Goal: Task Accomplishment & Management: Manage account settings

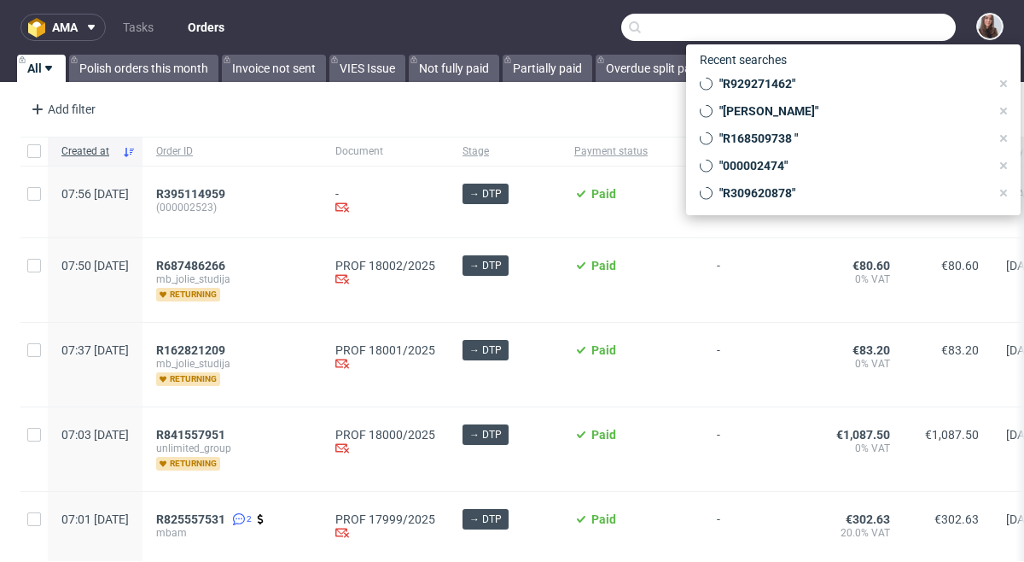
click at [905, 32] on input "text" at bounding box center [788, 27] width 335 height 27
paste input "R100825916"
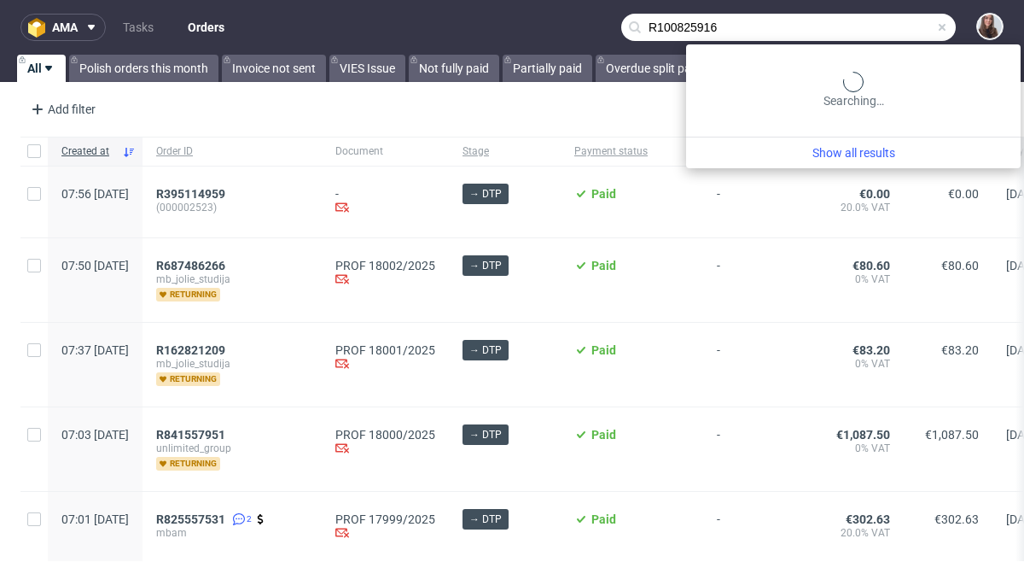
type input "R100825916"
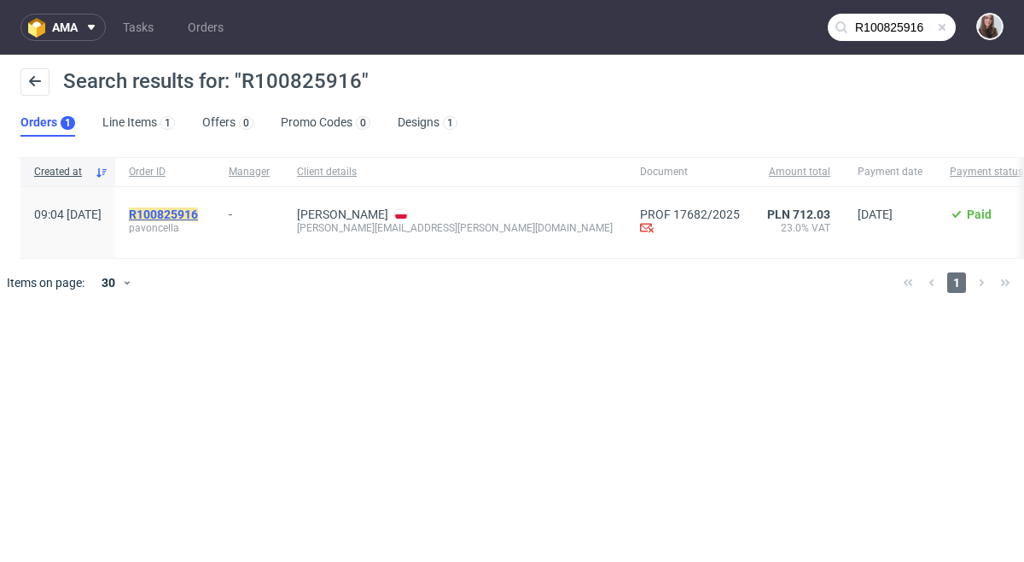
click at [198, 216] on mark "R100825916" at bounding box center [163, 214] width 69 height 14
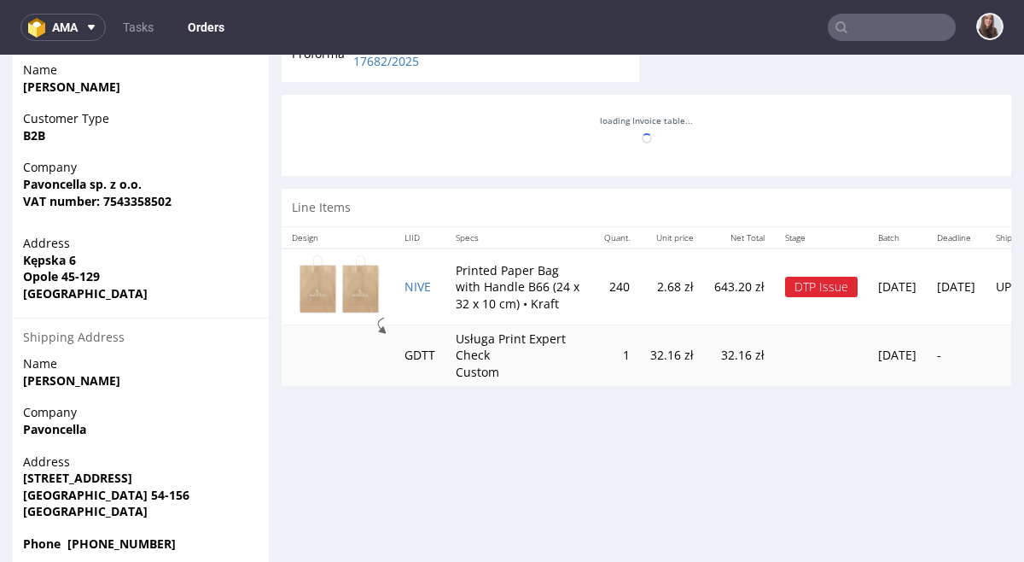
scroll to position [779, 0]
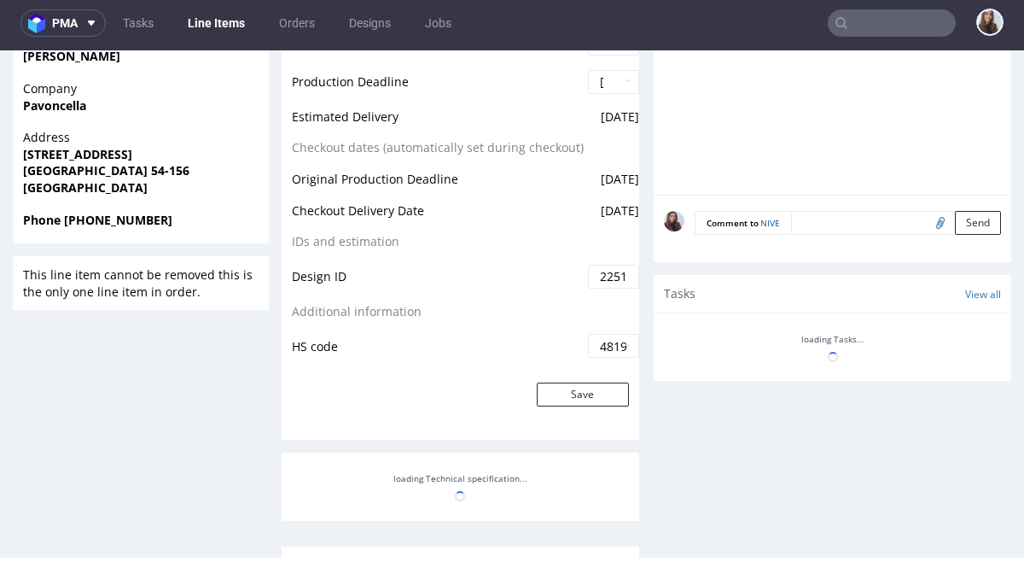
scroll to position [798, 0]
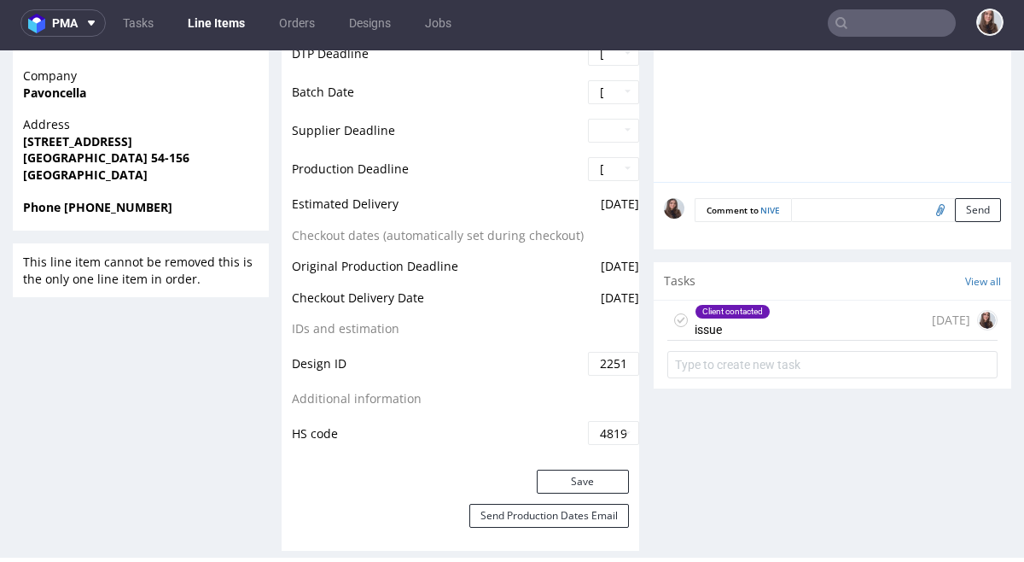
click at [715, 315] on div "Client contacted" at bounding box center [733, 312] width 74 height 14
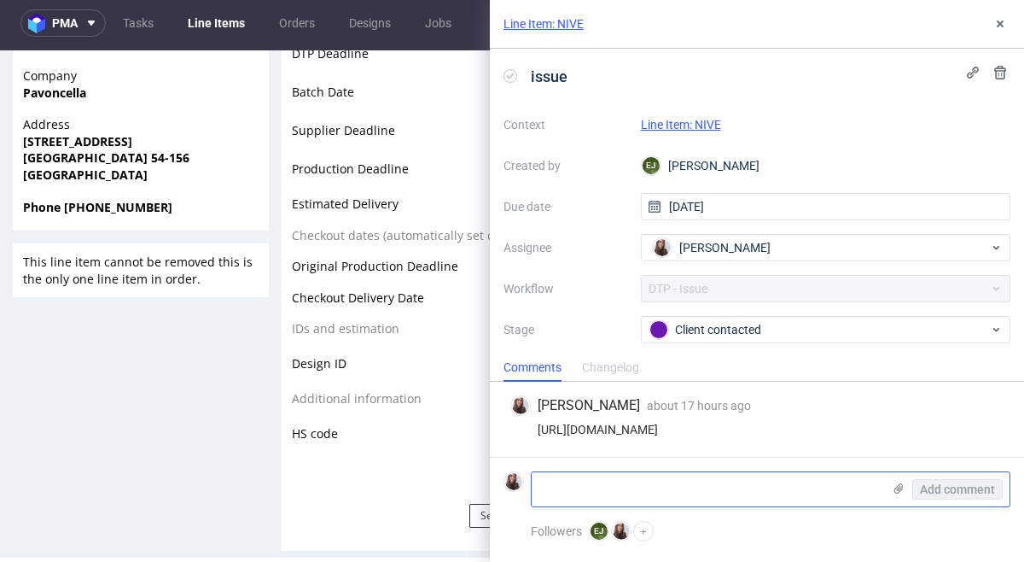
click at [649, 476] on textarea at bounding box center [707, 489] width 350 height 34
paste textarea "Logo może być czarne ale zależy nam żeby tło na całości było jednolite."
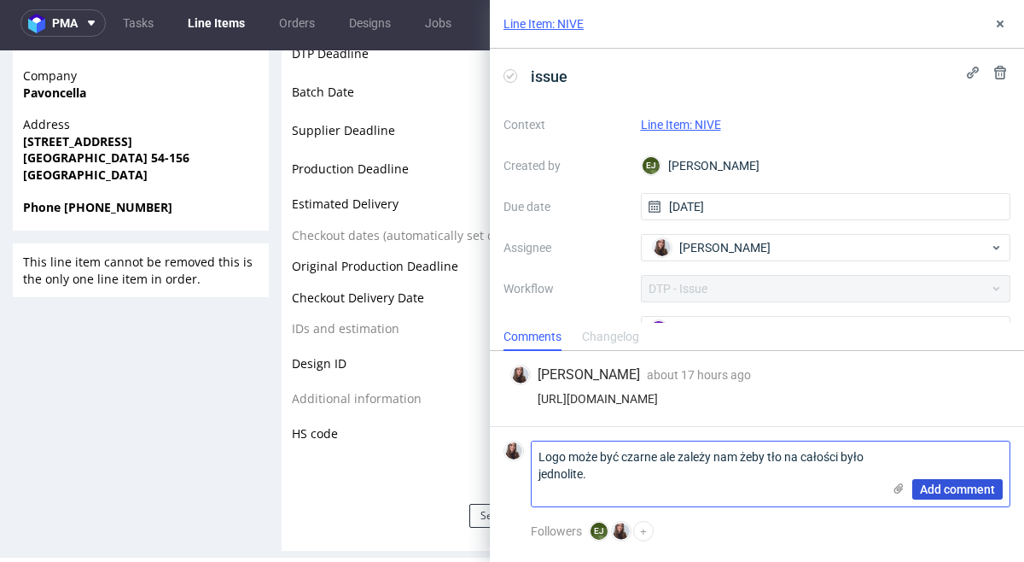
type textarea "Logo może być czarne ale zależy nam żeby tło na całości było jednolite."
click at [927, 486] on span "Add comment" at bounding box center [957, 489] width 75 height 12
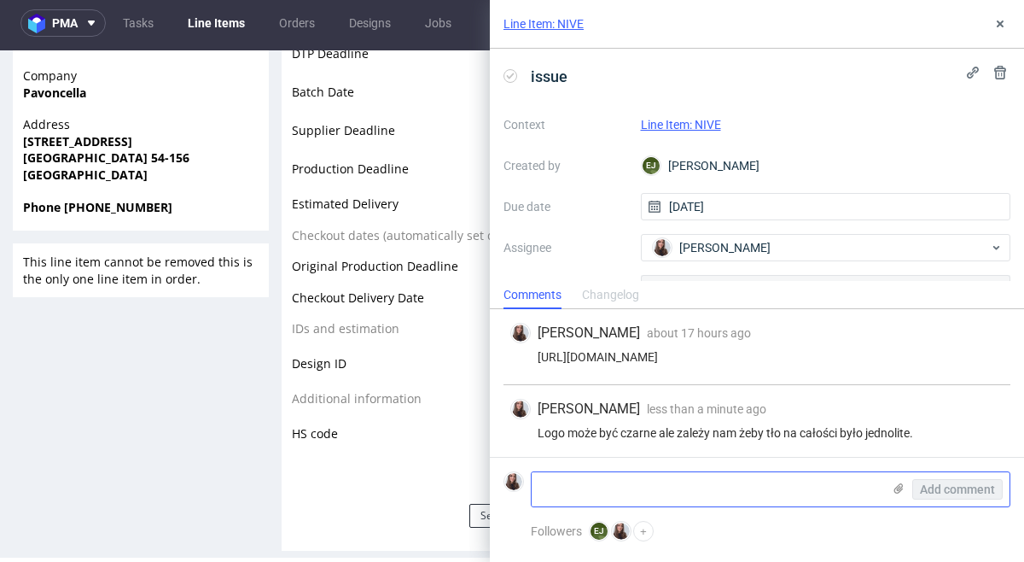
scroll to position [3, 0]
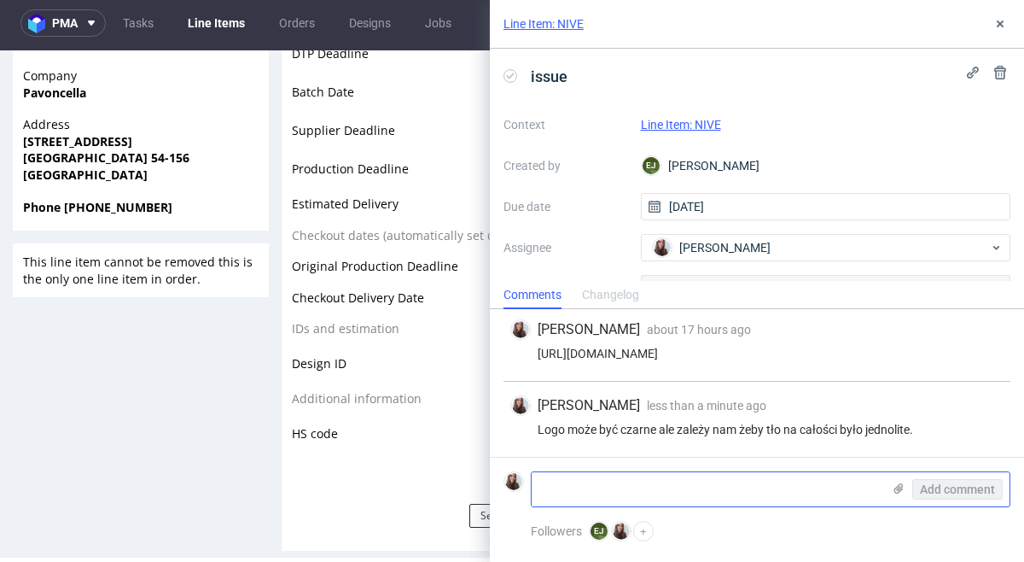
click at [896, 489] on icon at bounding box center [899, 488] width 14 height 14
click at [0, 0] on input "file" at bounding box center [0, 0] width 0 height 0
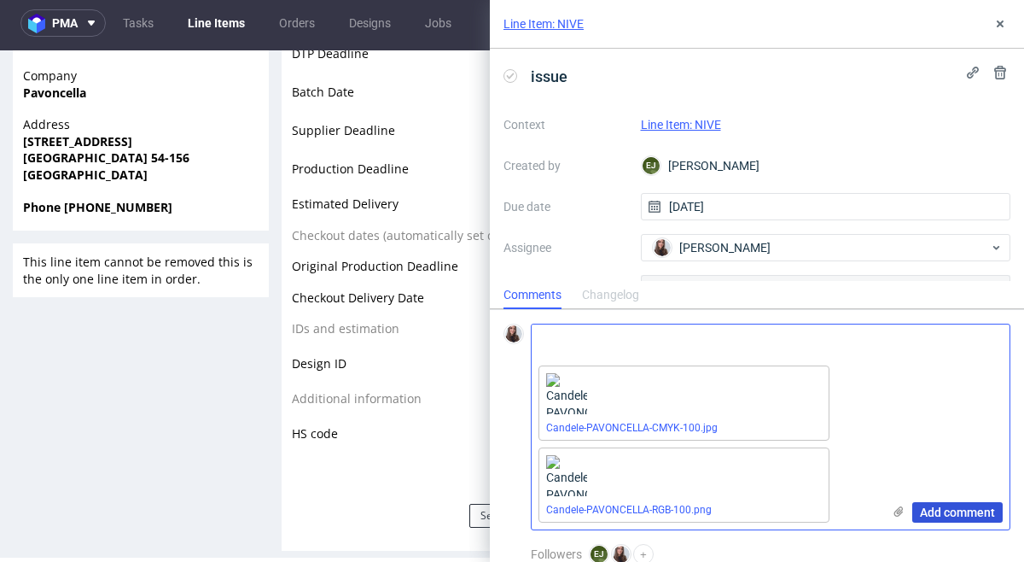
click at [954, 510] on span "Add comment" at bounding box center [957, 512] width 75 height 12
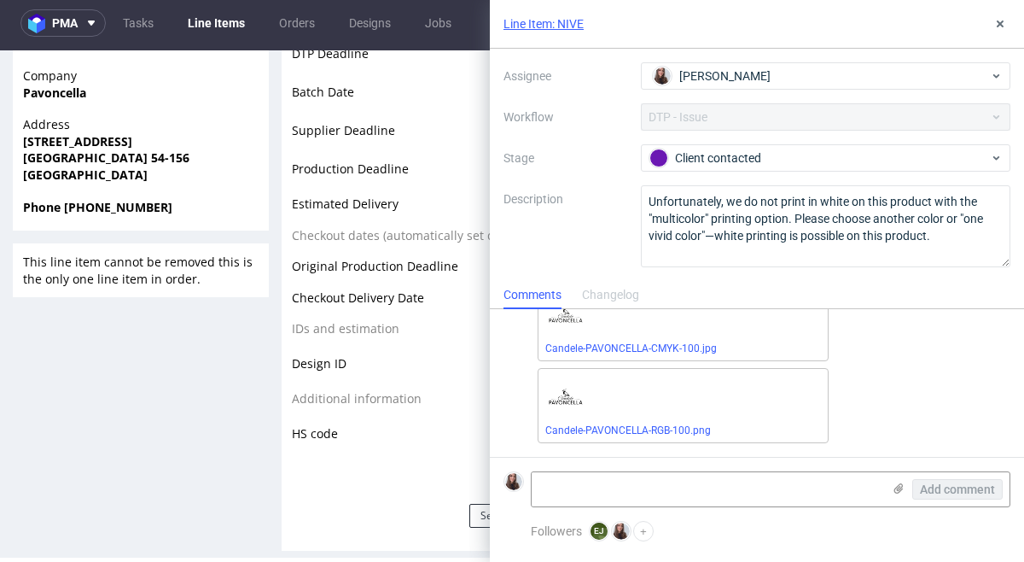
scroll to position [0, 0]
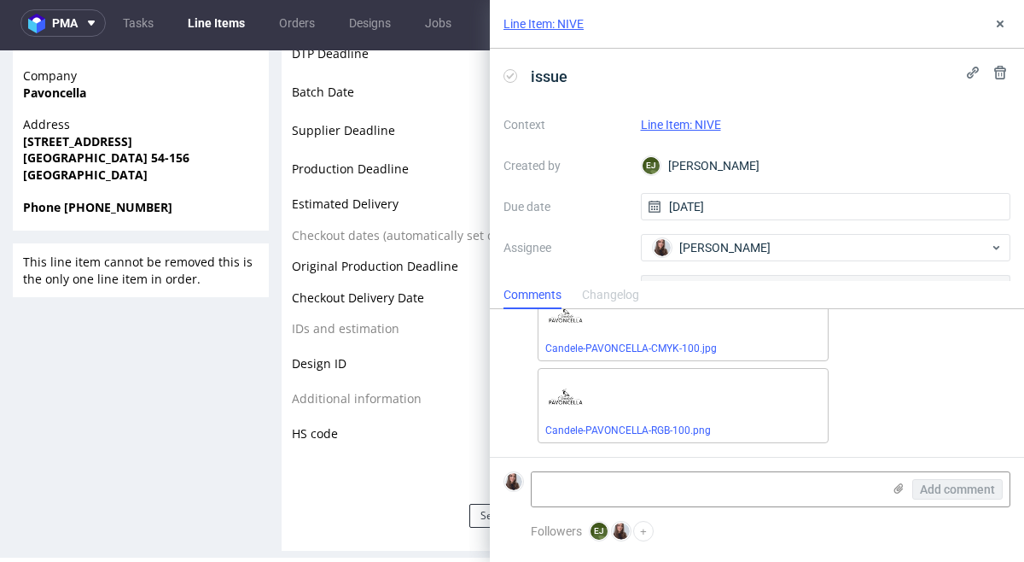
click at [692, 123] on link "Line Item: NIVE" at bounding box center [681, 125] width 80 height 14
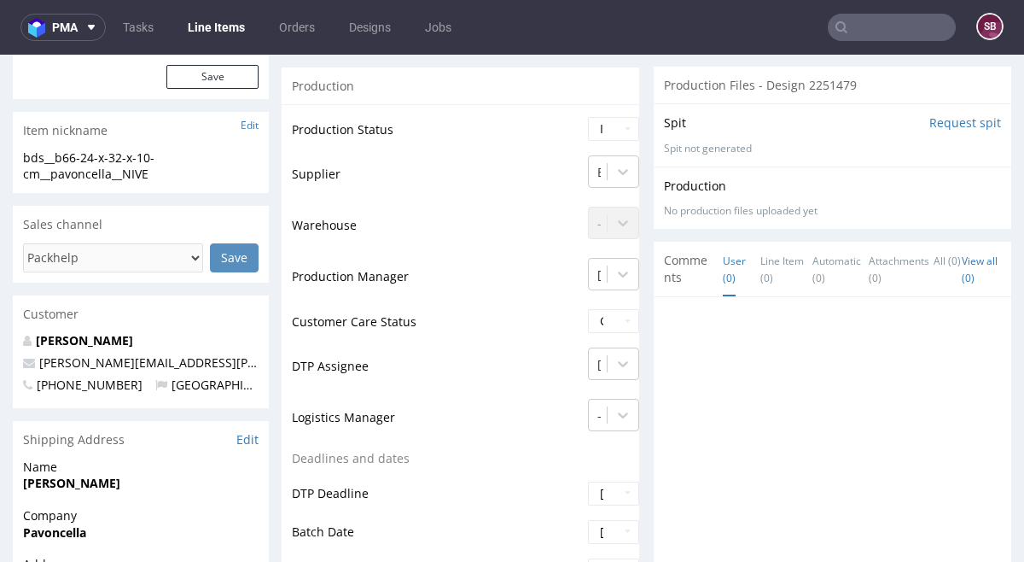
scroll to position [335, 0]
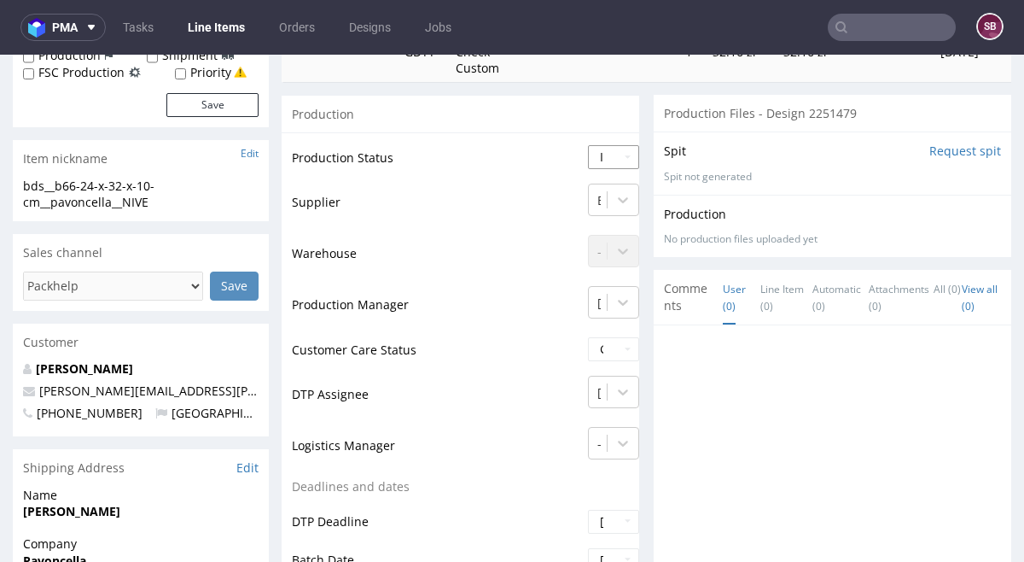
click at [624, 160] on select "Waiting for Artwork Waiting for Diecut Waiting for Mockup Waiting for DTP Waiti…" at bounding box center [613, 157] width 51 height 24
select select "back_for_dtp"
click at [588, 145] on select "Waiting for Artwork Waiting for Diecut Waiting for Mockup Waiting for DTP Waiti…" at bounding box center [613, 157] width 51 height 24
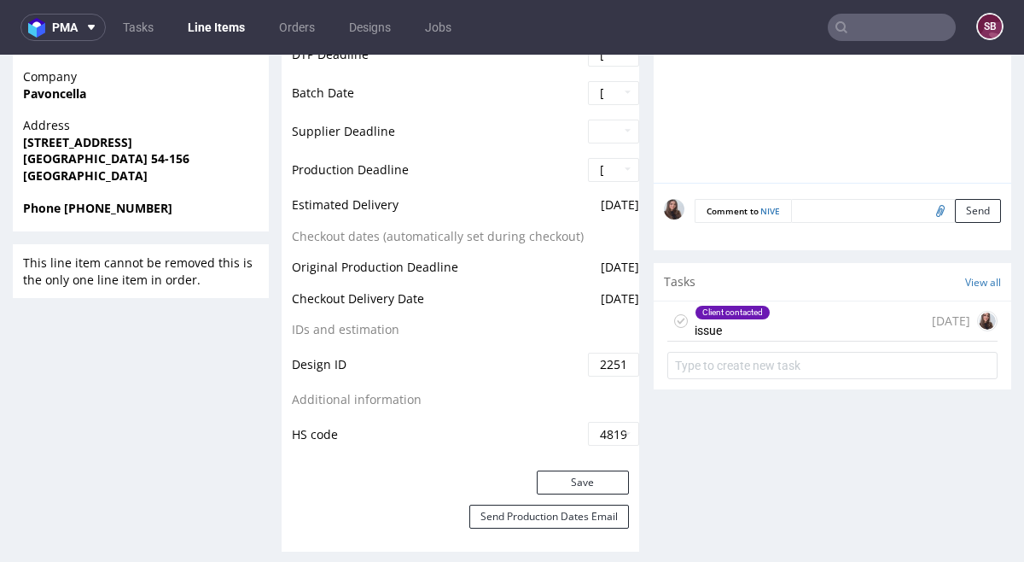
scroll to position [804, 0]
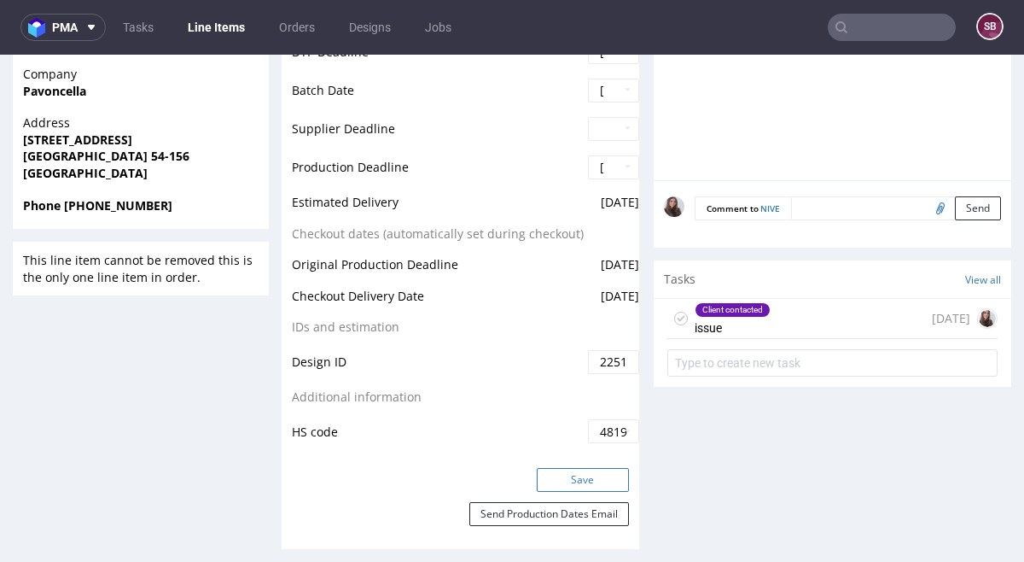
click at [580, 473] on button "Save" at bounding box center [583, 480] width 92 height 24
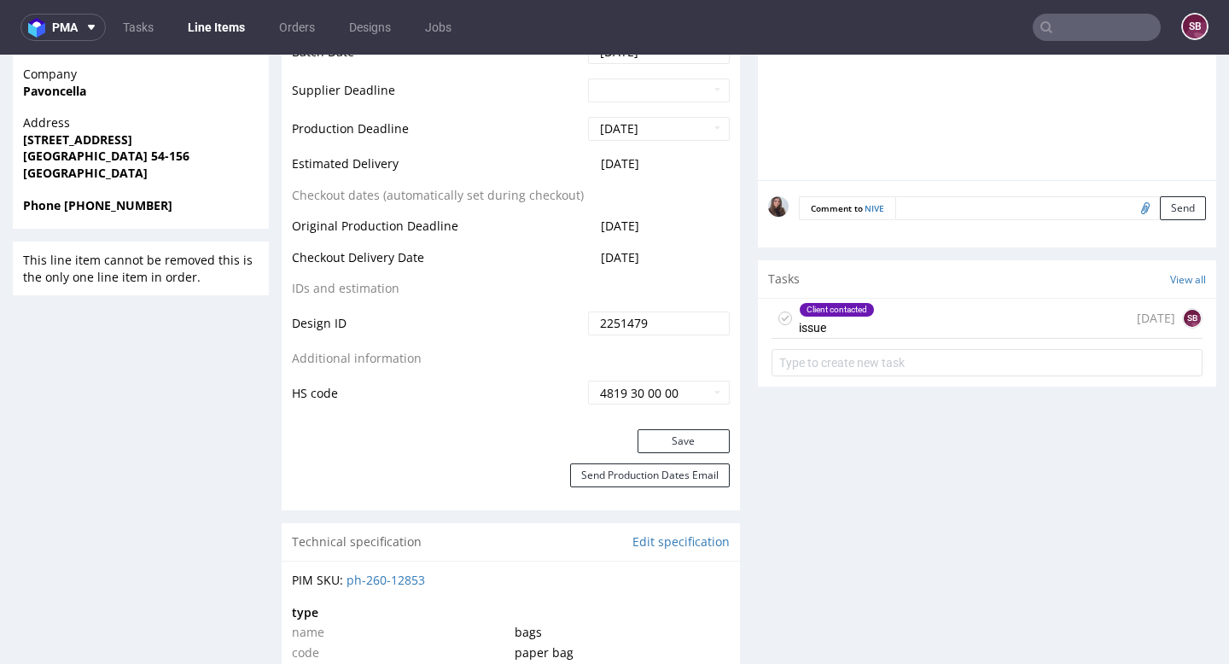
click at [886, 318] on div "Client contacted issue 1 day ago SB" at bounding box center [987, 319] width 431 height 40
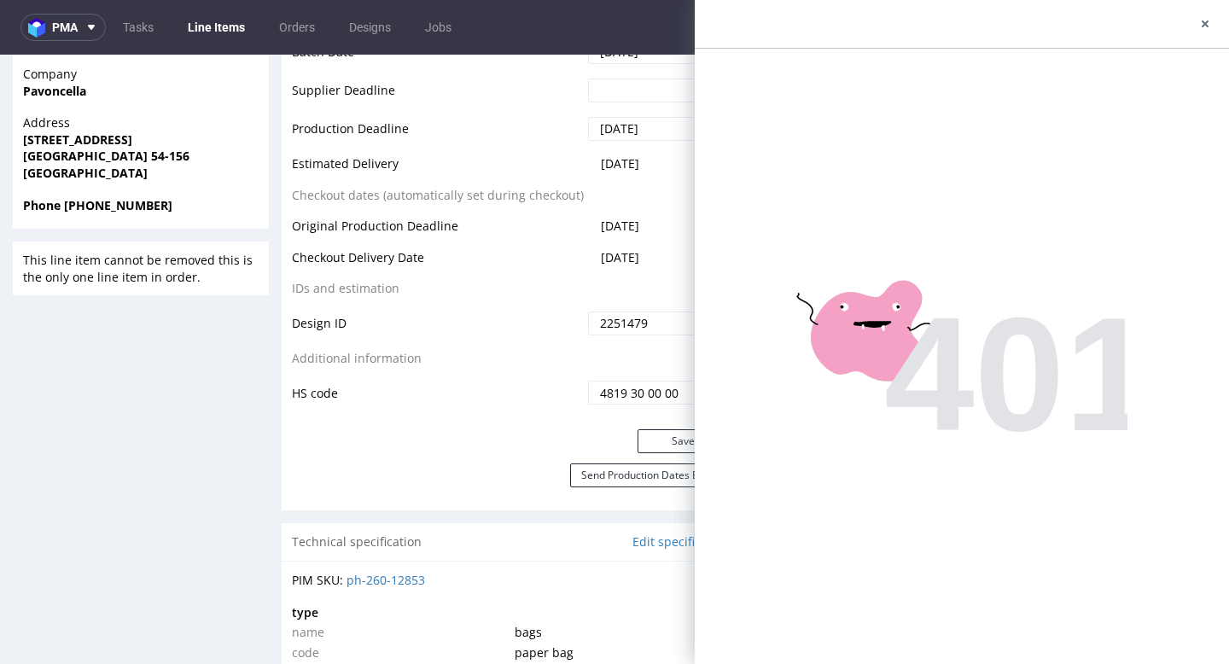
click at [1024, 35] on div at bounding box center [962, 24] width 534 height 49
click at [1024, 26] on icon at bounding box center [1206, 24] width 14 height 14
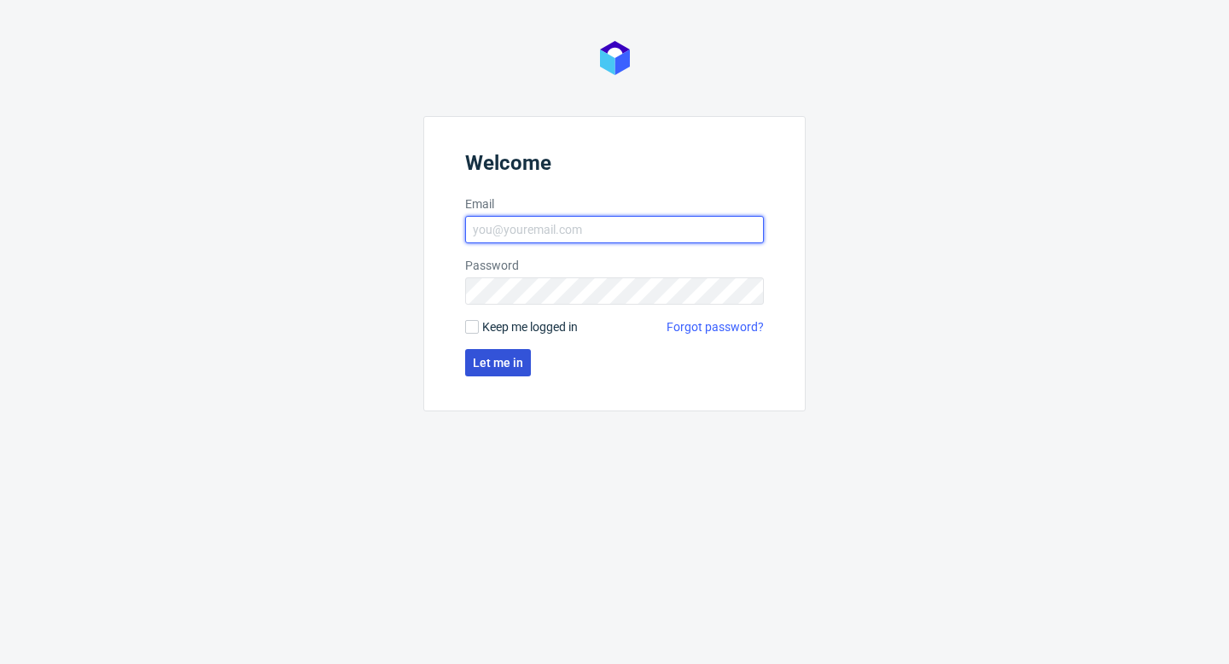
type input "[PERSON_NAME][EMAIL_ADDRESS][DOMAIN_NAME]"
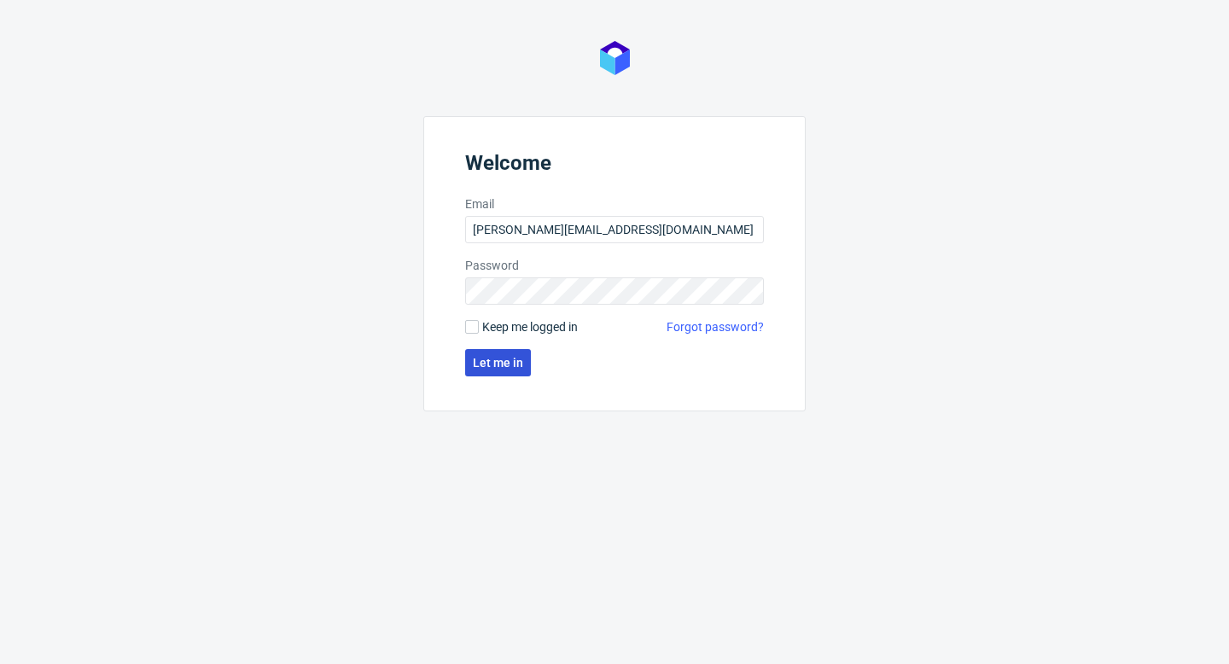
click at [509, 360] on span "Let me in" at bounding box center [498, 363] width 50 height 12
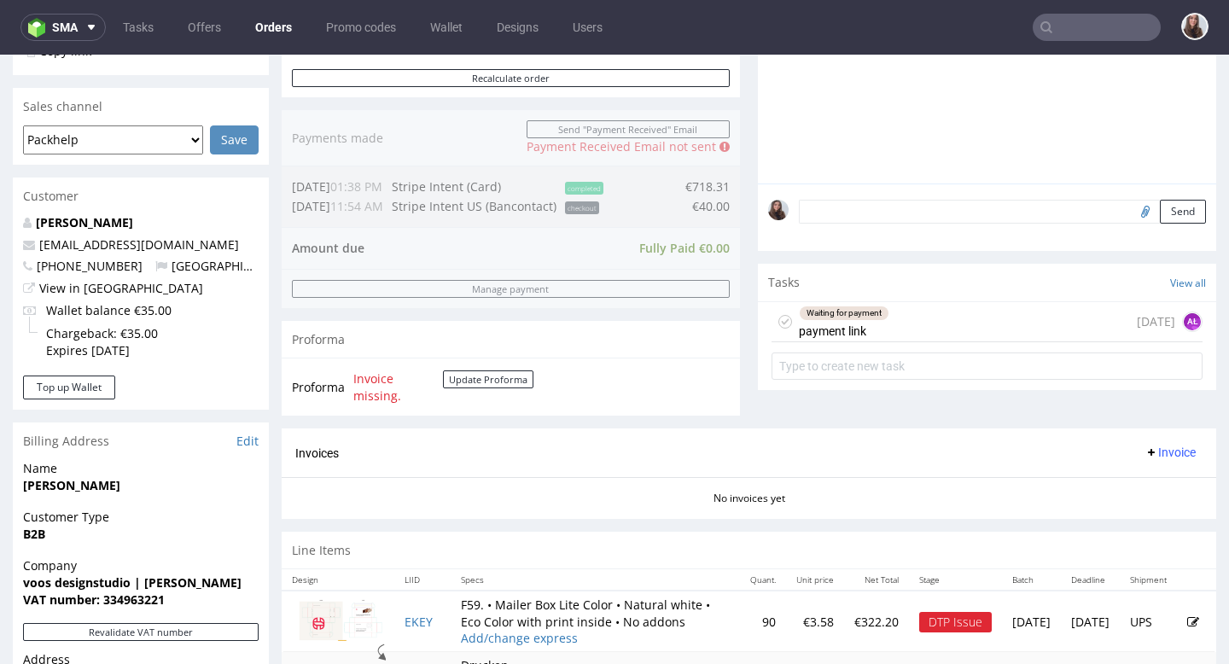
scroll to position [404, 0]
click at [934, 335] on div "Waiting for payment payment link 4 days ago AŁ" at bounding box center [987, 321] width 431 height 40
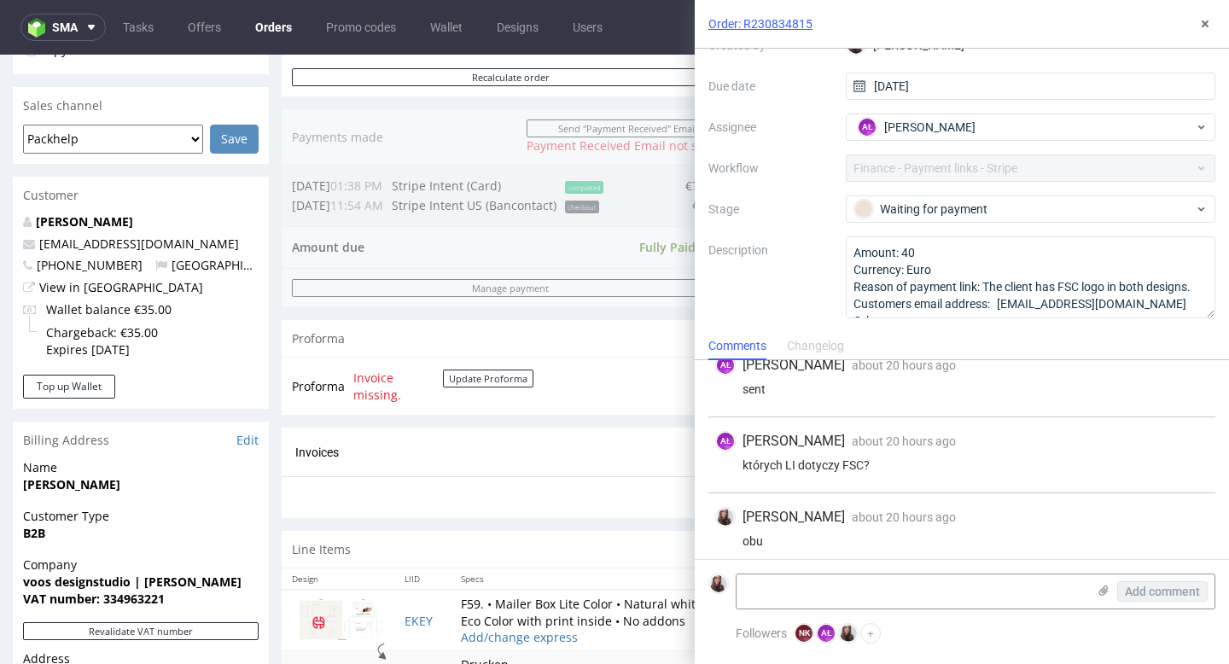
scroll to position [28, 0]
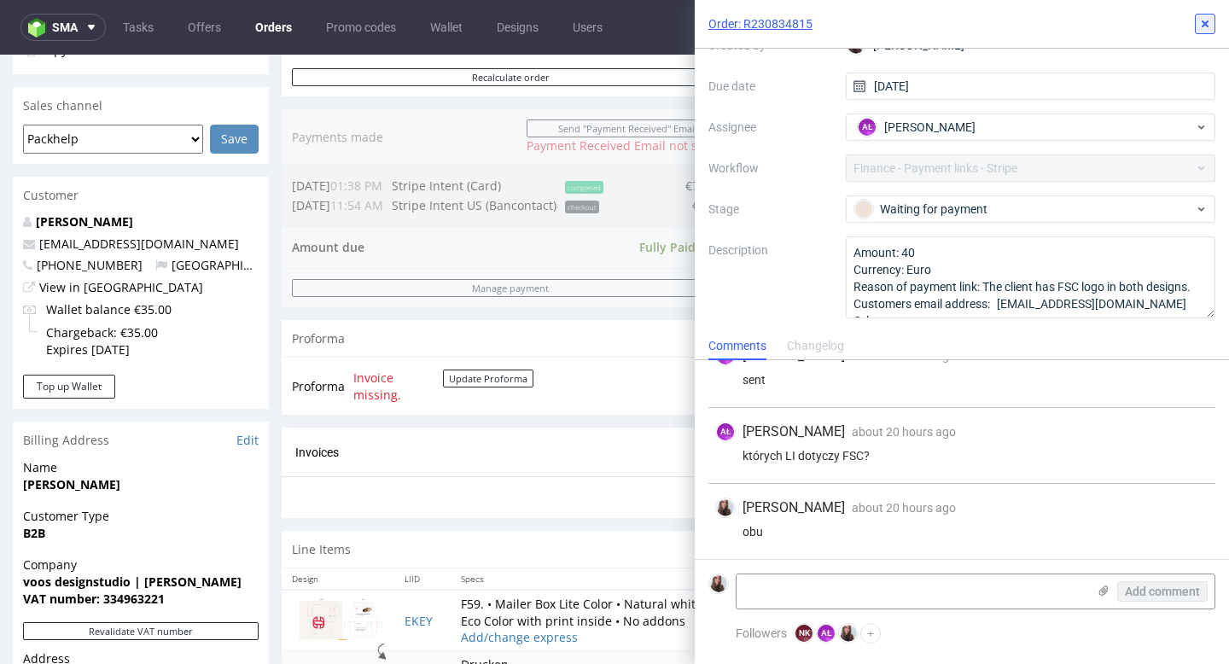
click at [1203, 26] on use at bounding box center [1205, 23] width 7 height 7
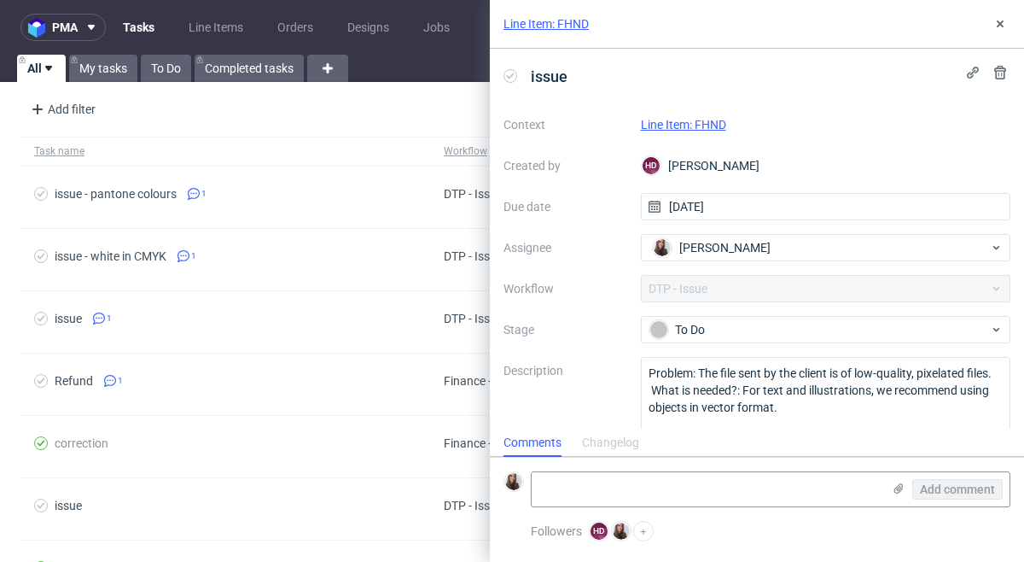
scroll to position [24, 0]
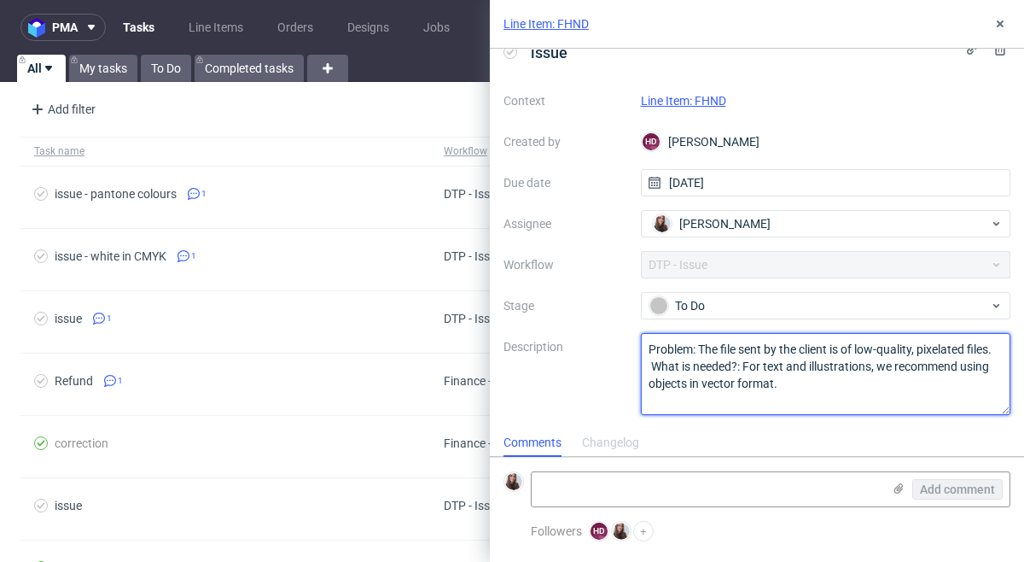
drag, startPoint x: 815, startPoint y: 377, endPoint x: 645, endPoint y: 350, distance: 172.9
click at [645, 350] on textarea "Problem: The file sent by the client is of low-quality, pixelated files. What i…" at bounding box center [826, 374] width 371 height 82
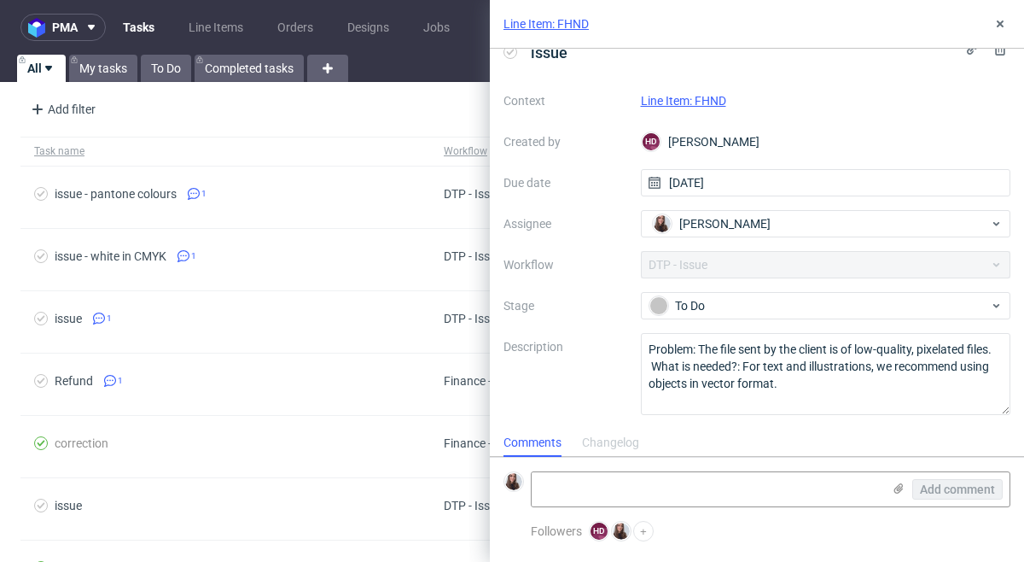
click at [715, 104] on link "Line Item: FHND" at bounding box center [683, 101] width 85 height 14
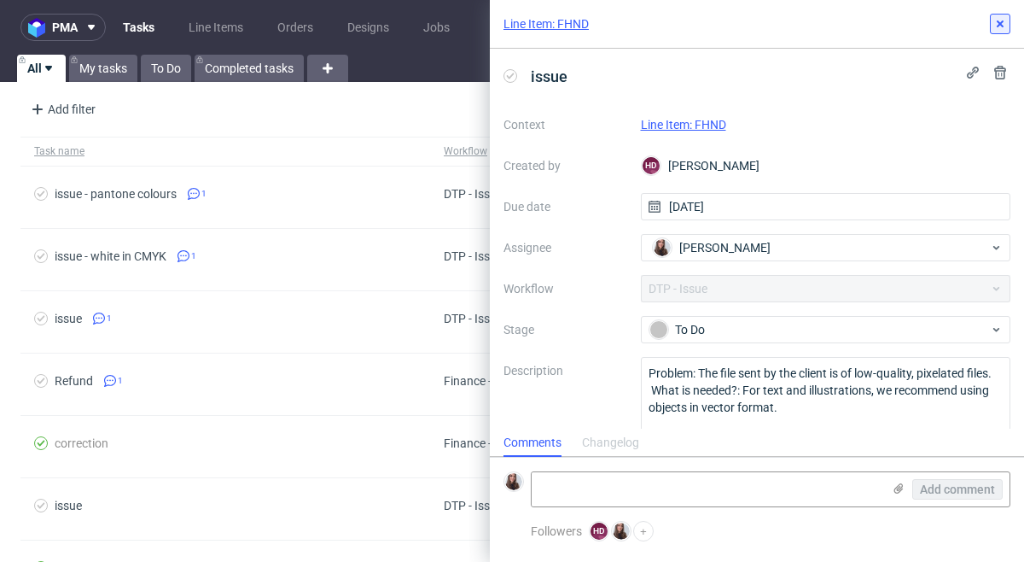
click at [1001, 27] on icon at bounding box center [1001, 24] width 14 height 14
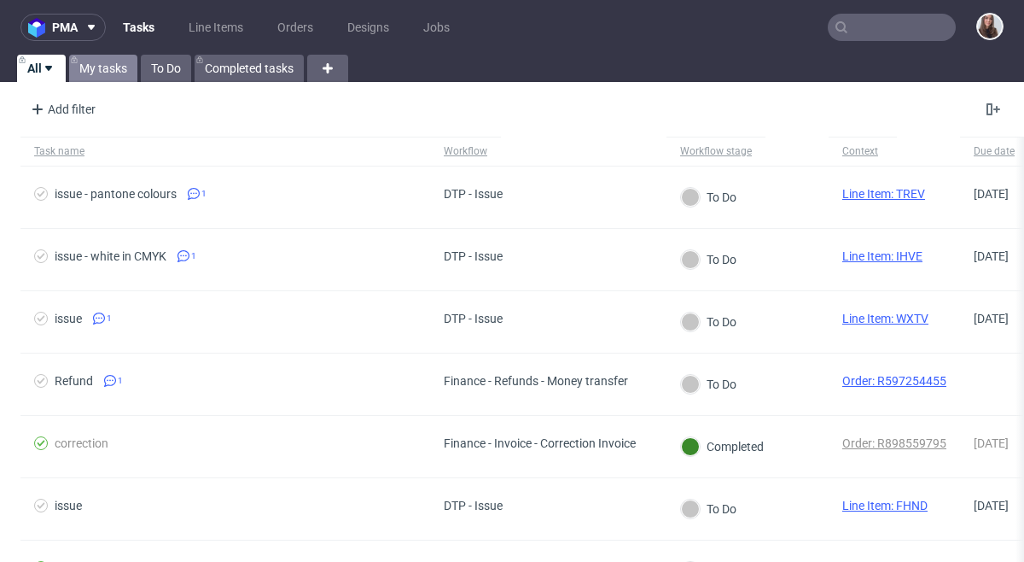
click at [93, 71] on link "My tasks" at bounding box center [103, 68] width 68 height 27
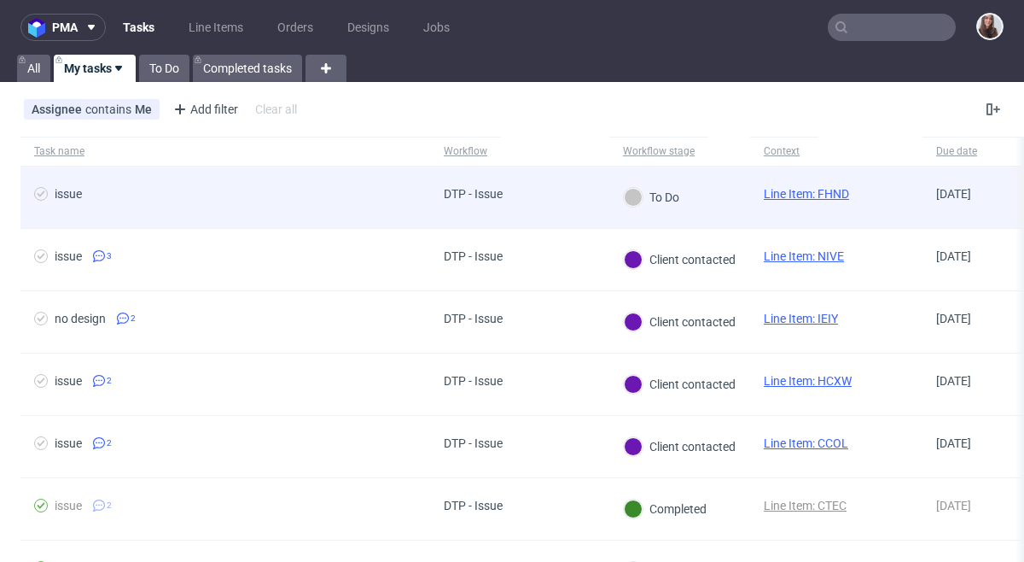
click at [413, 197] on span "issue" at bounding box center [225, 197] width 382 height 20
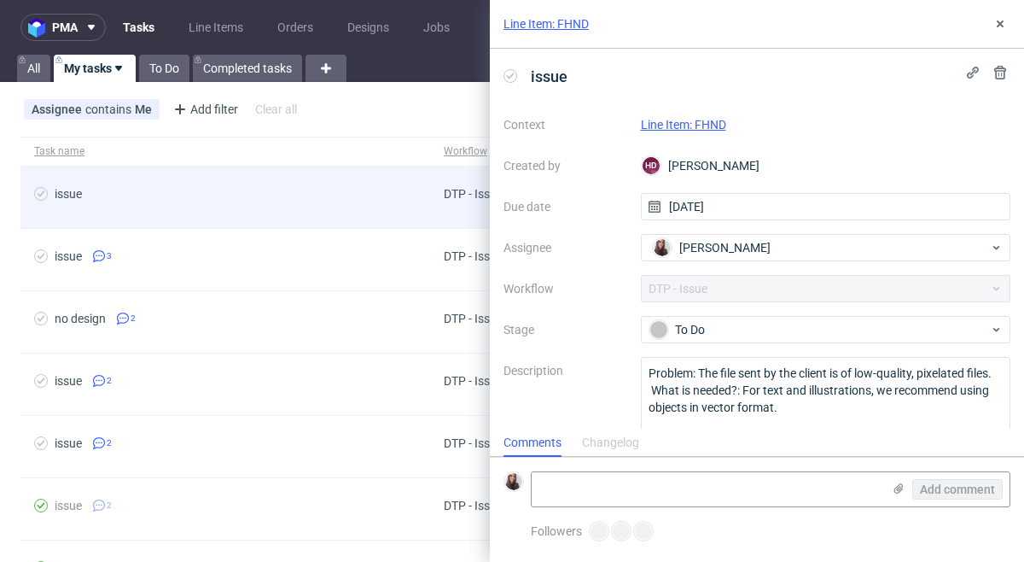
scroll to position [14, 0]
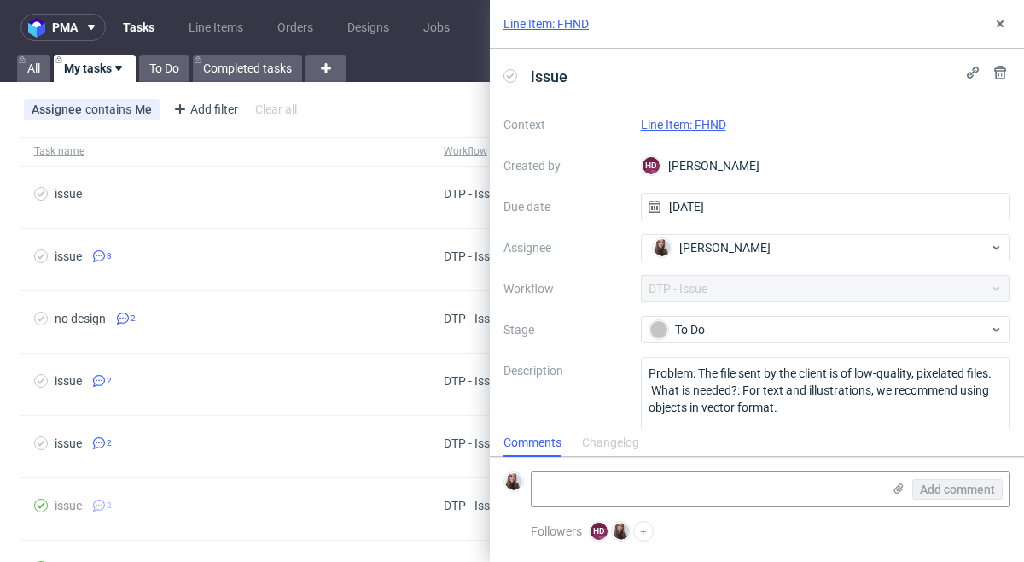
click at [687, 120] on link "Line Item: FHND" at bounding box center [683, 125] width 85 height 14
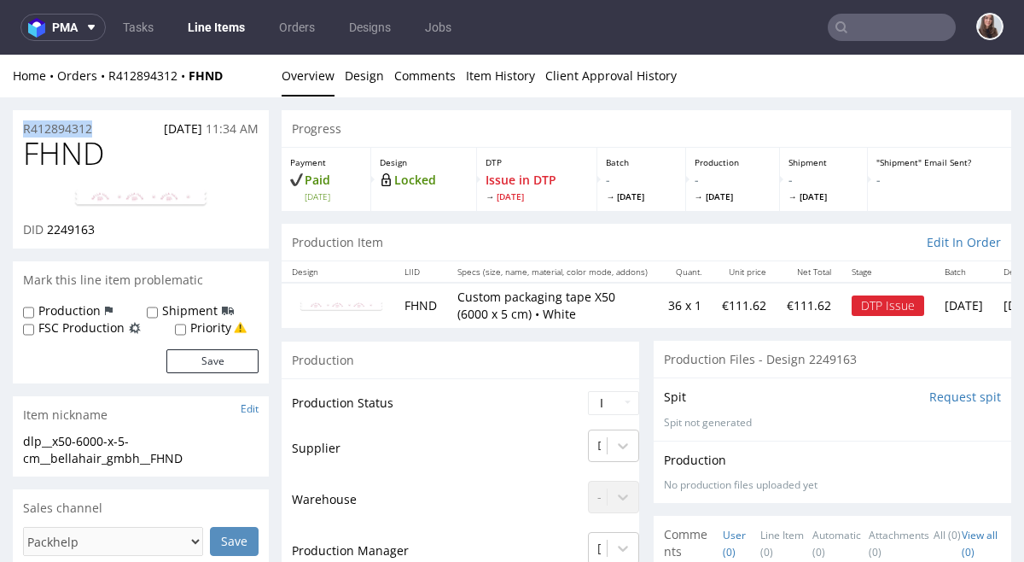
drag, startPoint x: 96, startPoint y: 125, endPoint x: 21, endPoint y: 126, distance: 74.3
click at [21, 126] on div "R412894312 [DATE] 11:34 AM" at bounding box center [141, 123] width 256 height 27
copy p "R412894312"
click at [551, 35] on nav "pma Tasks Line Items Orders Designs Jobs SB" at bounding box center [512, 27] width 1024 height 55
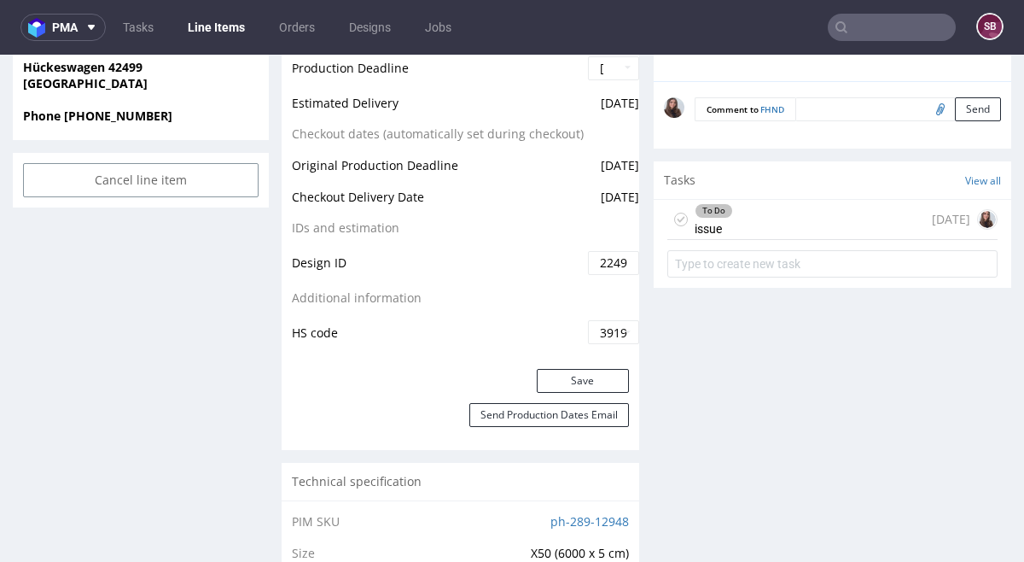
scroll to position [815, 0]
click at [771, 236] on div "To Do issue [DATE]" at bounding box center [833, 219] width 330 height 40
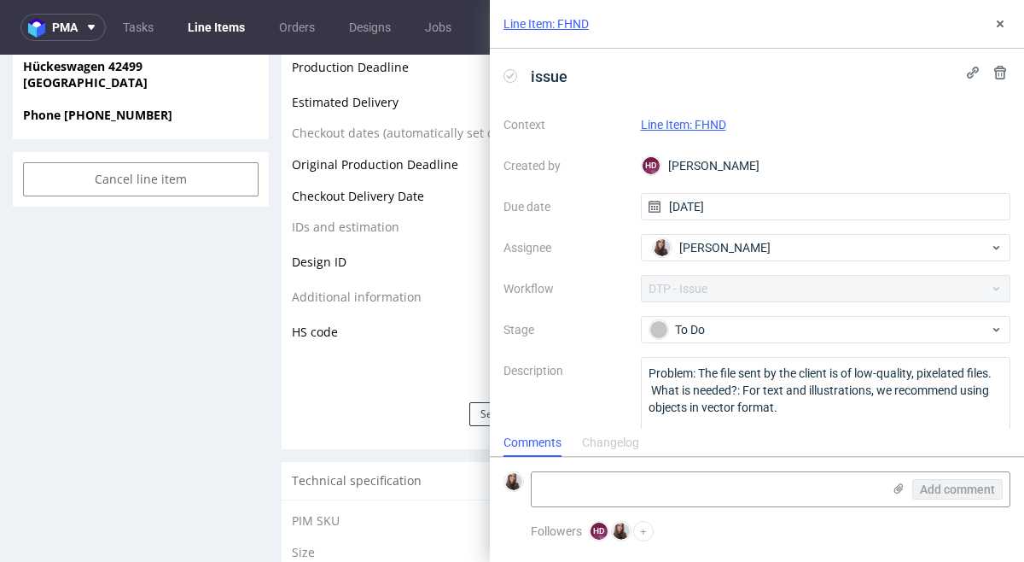
scroll to position [14, 0]
click at [706, 475] on textarea at bounding box center [707, 489] width 350 height 34
paste textarea "[URL][DOMAIN_NAME]"
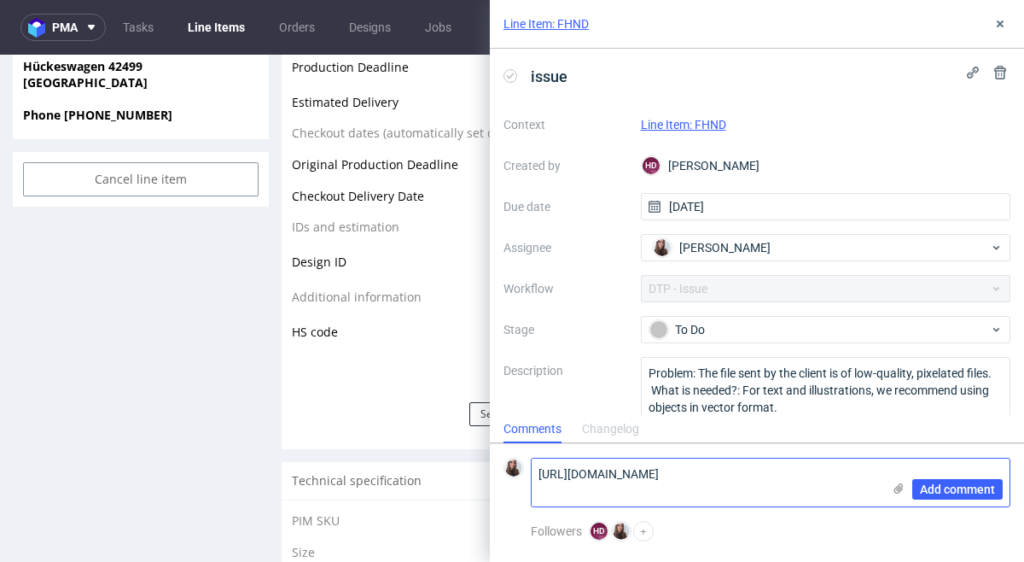
scroll to position [0, 0]
type textarea "[URL][DOMAIN_NAME]"
click at [971, 488] on span "Add comment" at bounding box center [957, 489] width 75 height 12
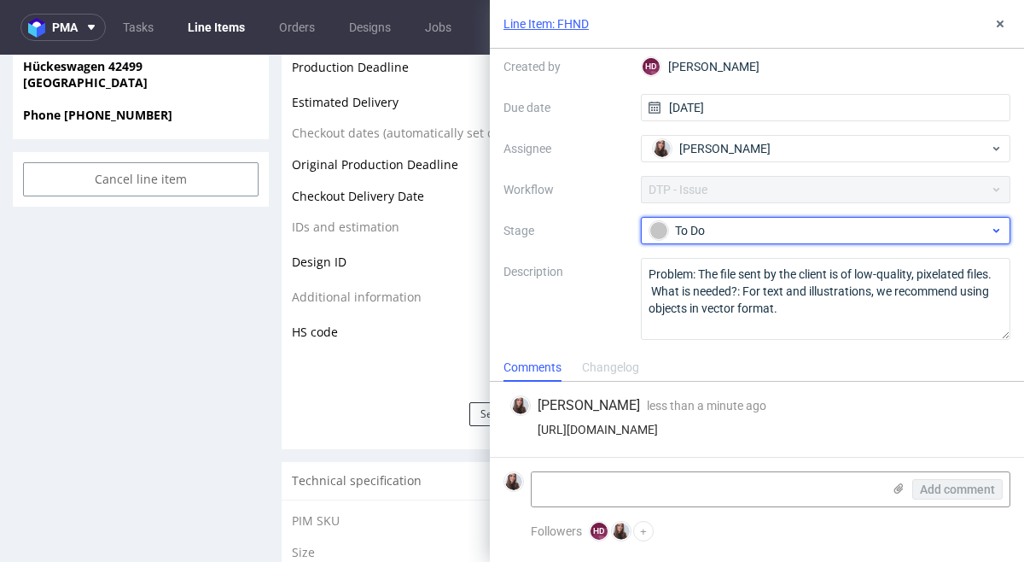
click at [790, 222] on div "To Do" at bounding box center [820, 230] width 340 height 19
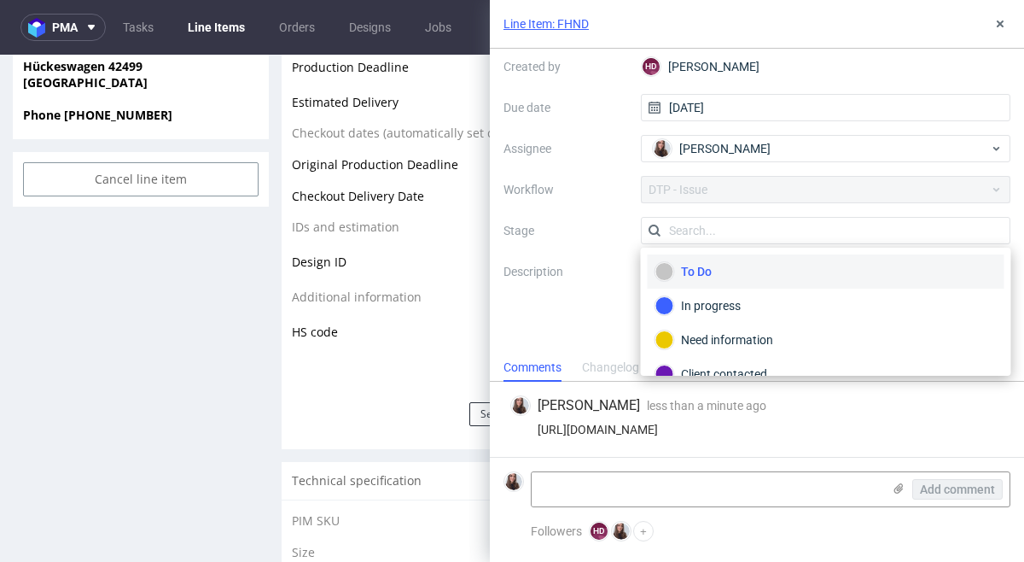
scroll to position [99, 0]
click at [743, 370] on div "Client contacted" at bounding box center [826, 374] width 341 height 19
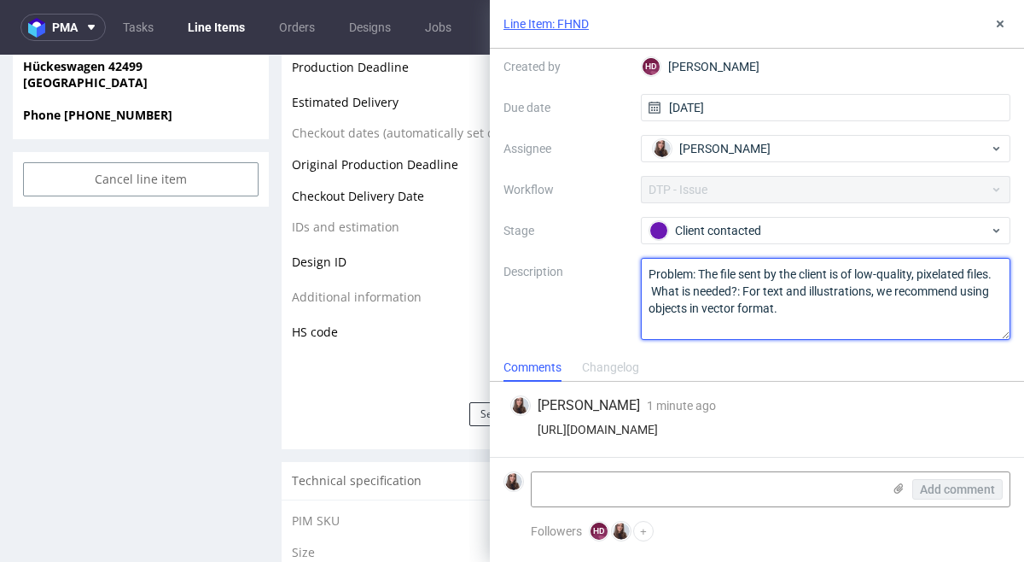
drag, startPoint x: 793, startPoint y: 313, endPoint x: 642, endPoint y: 258, distance: 161.0
click at [642, 258] on textarea "Problem: The file sent by the client is of low-quality, pixelated files. What i…" at bounding box center [826, 299] width 371 height 82
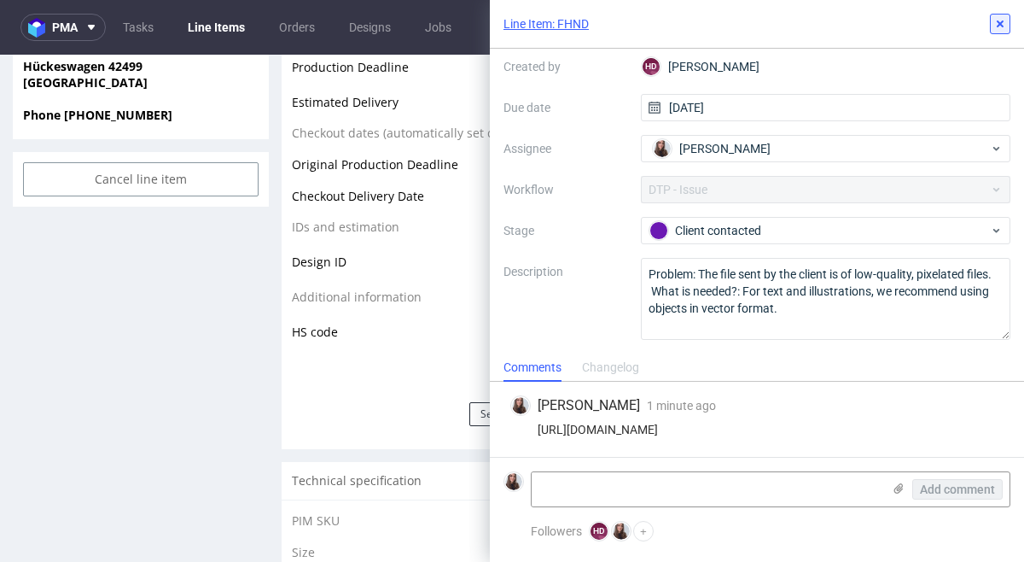
click at [1001, 28] on icon at bounding box center [1001, 24] width 14 height 14
